Goal: Task Accomplishment & Management: Complete application form

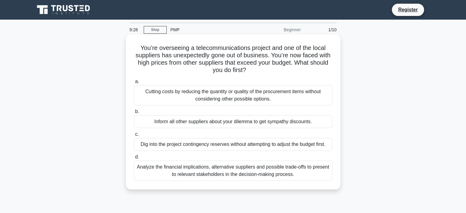
click at [212, 175] on div "Analyze the financial implications, alternative suppliers and possible trade-of…" at bounding box center [233, 171] width 199 height 20
click at [134, 159] on input "d. Analyze the financial implications, alternative suppliers and possible trade…" at bounding box center [134, 157] width 0 height 4
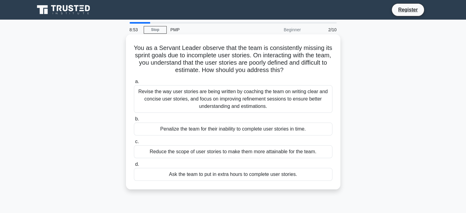
click at [217, 98] on div "Revise the way user stories are being written by coaching the team on writing c…" at bounding box center [233, 99] width 199 height 28
click at [134, 84] on input "a. Revise the way user stories are being written by coaching the team on writin…" at bounding box center [134, 82] width 0 height 4
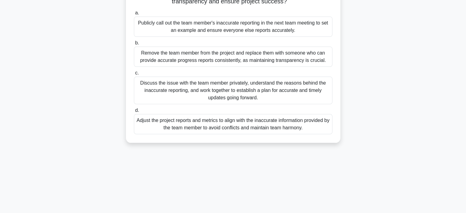
scroll to position [92, 0]
click at [229, 92] on div "Discuss the issue with the team member privately, understand the reasons behind…" at bounding box center [233, 91] width 199 height 28
click at [134, 75] on input "c. Discuss the issue with the team member privately, understand the reasons beh…" at bounding box center [134, 73] width 0 height 4
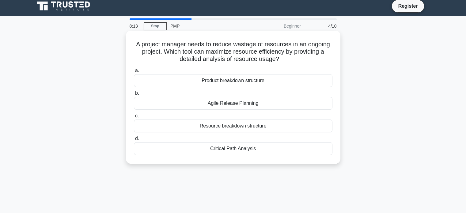
scroll to position [0, 0]
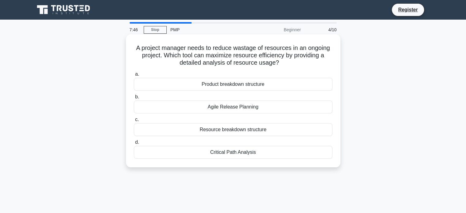
click at [232, 131] on div "Resource breakdown structure" at bounding box center [233, 129] width 199 height 13
click at [134, 122] on input "c. Resource breakdown structure" at bounding box center [134, 120] width 0 height 4
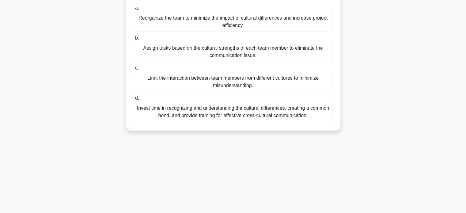
scroll to position [92, 0]
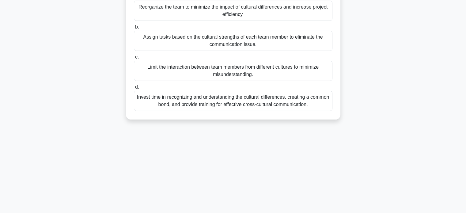
click at [280, 110] on div "Invest time in recognizing and understanding the cultural differences, creating…" at bounding box center [233, 101] width 199 height 20
click at [134, 89] on input "d. Invest time in recognizing and understanding the cultural differences, creat…" at bounding box center [134, 87] width 0 height 4
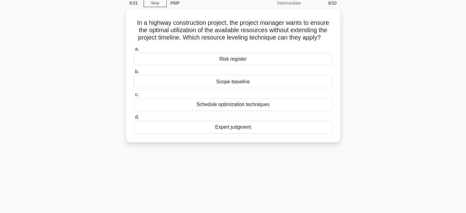
scroll to position [0, 0]
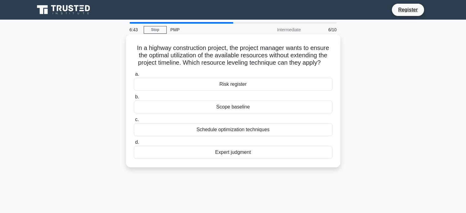
click at [243, 130] on div "Schedule optimization techniques" at bounding box center [233, 129] width 199 height 13
click at [134, 122] on input "c. Schedule optimization techniques" at bounding box center [134, 120] width 0 height 4
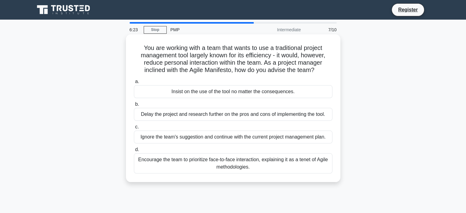
click at [215, 167] on div "Encourage the team to prioritize face-to-face interaction, explaining it as a t…" at bounding box center [233, 163] width 199 height 20
click at [134, 152] on input "d. Encourage the team to prioritize face-to-face interaction, explaining it as …" at bounding box center [134, 150] width 0 height 4
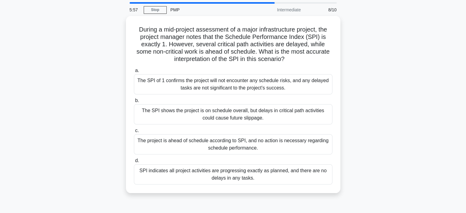
scroll to position [31, 0]
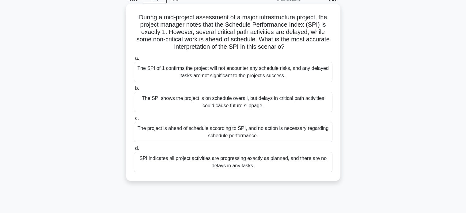
click at [211, 162] on div "SPI indicates all project activities are progressing exactly as planned, and th…" at bounding box center [233, 162] width 199 height 20
click at [134, 151] on input "d. SPI indicates all project activities are progressing exactly as planned, and…" at bounding box center [134, 149] width 0 height 4
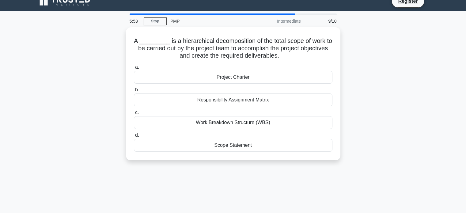
scroll to position [0, 0]
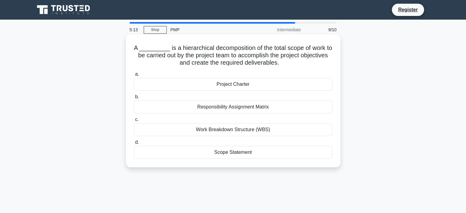
click at [248, 132] on div "Work Breakdown Structure (WBS)" at bounding box center [233, 129] width 199 height 13
click at [134, 122] on input "c. Work Breakdown Structure (WBS)" at bounding box center [134, 120] width 0 height 4
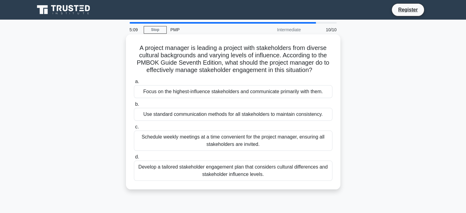
click at [245, 144] on div "Schedule weekly meetings at a time convenient for the project manager, ensuring…" at bounding box center [233, 141] width 199 height 20
click at [134, 129] on input "c. Schedule weekly meetings at a time convenient for the project manager, ensur…" at bounding box center [134, 127] width 0 height 4
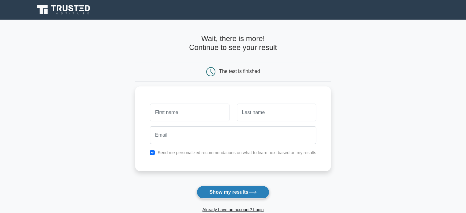
click at [240, 193] on button "Show my results" at bounding box center [233, 192] width 72 height 13
